Goal: Task Accomplishment & Management: Manage account settings

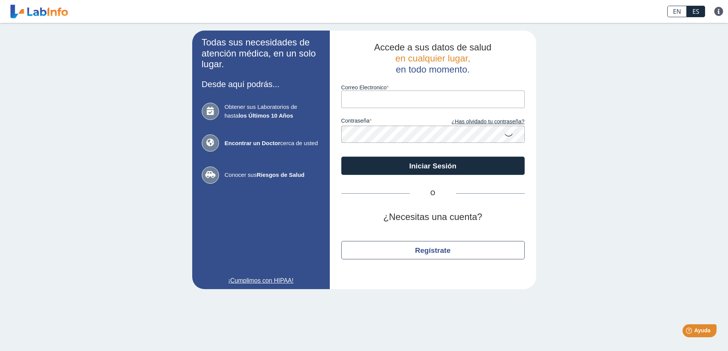
click at [361, 102] on input "Correo Electronico" at bounding box center [432, 99] width 183 height 17
type input "Y"
type input "yuricatpr"
drag, startPoint x: 0, startPoint y: 366, endPoint x: 373, endPoint y: 98, distance: 459.3
click at [373, 98] on input "yuricatpr" at bounding box center [432, 99] width 183 height 17
